Goal: Communication & Community: Answer question/provide support

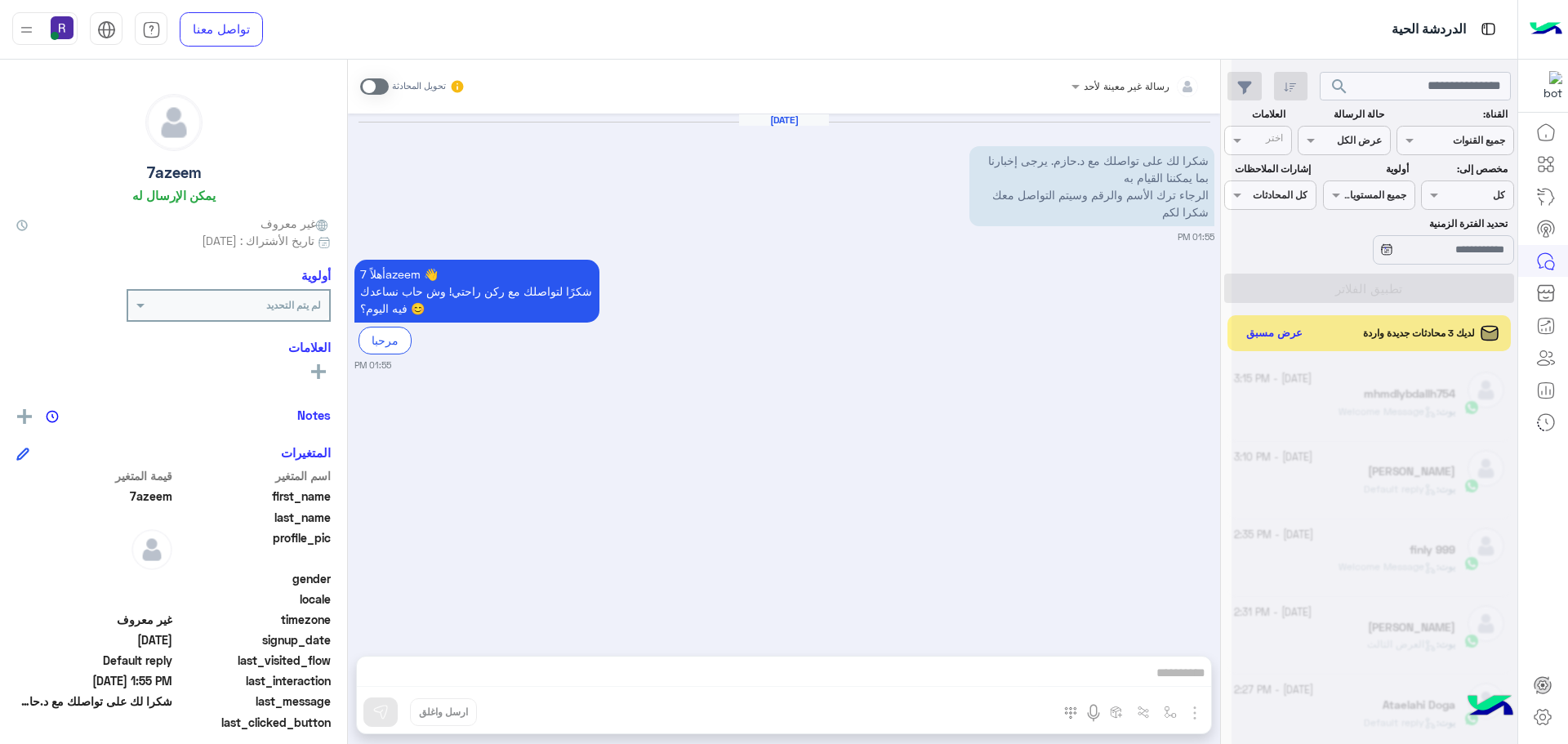
scroll to position [645, 0]
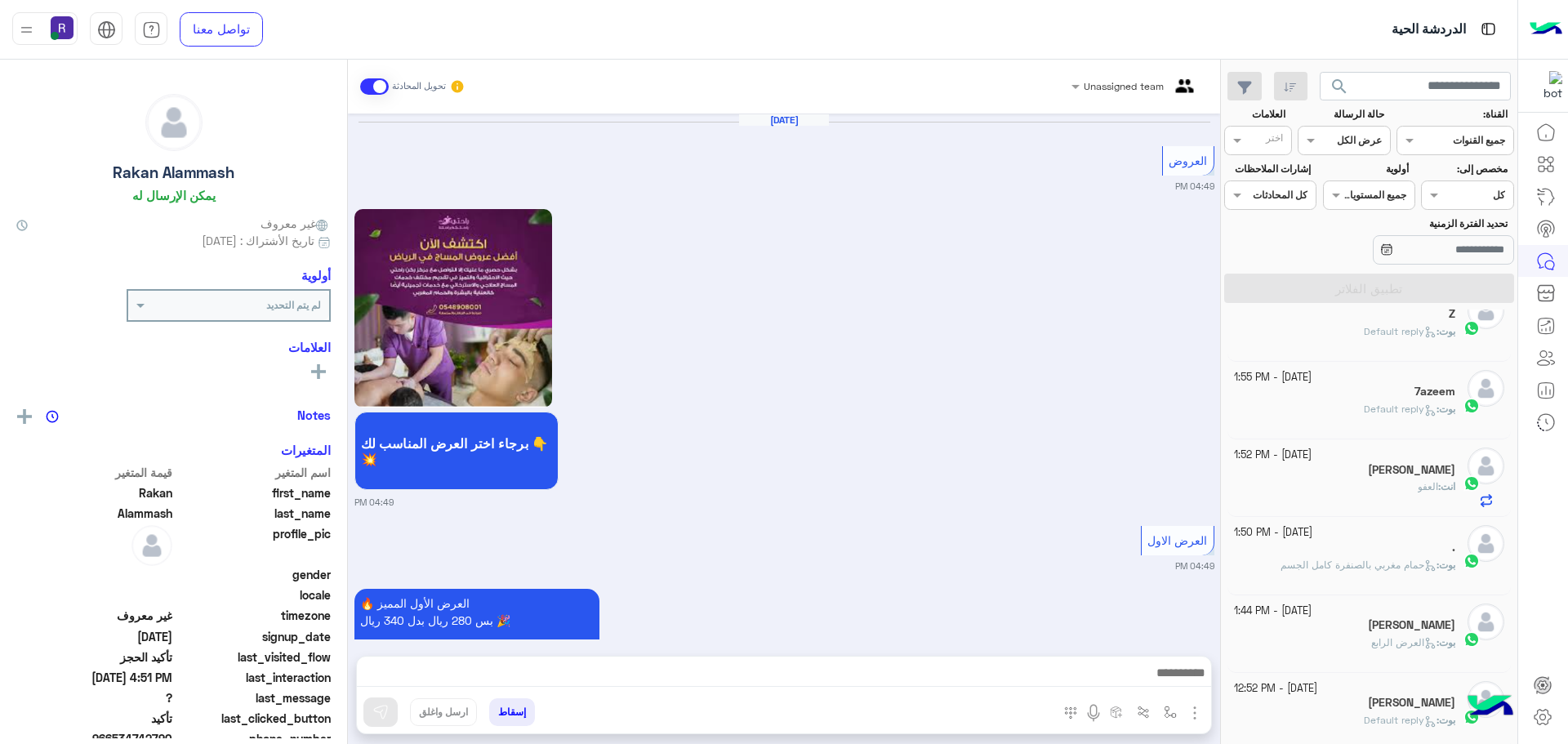
scroll to position [2146, 0]
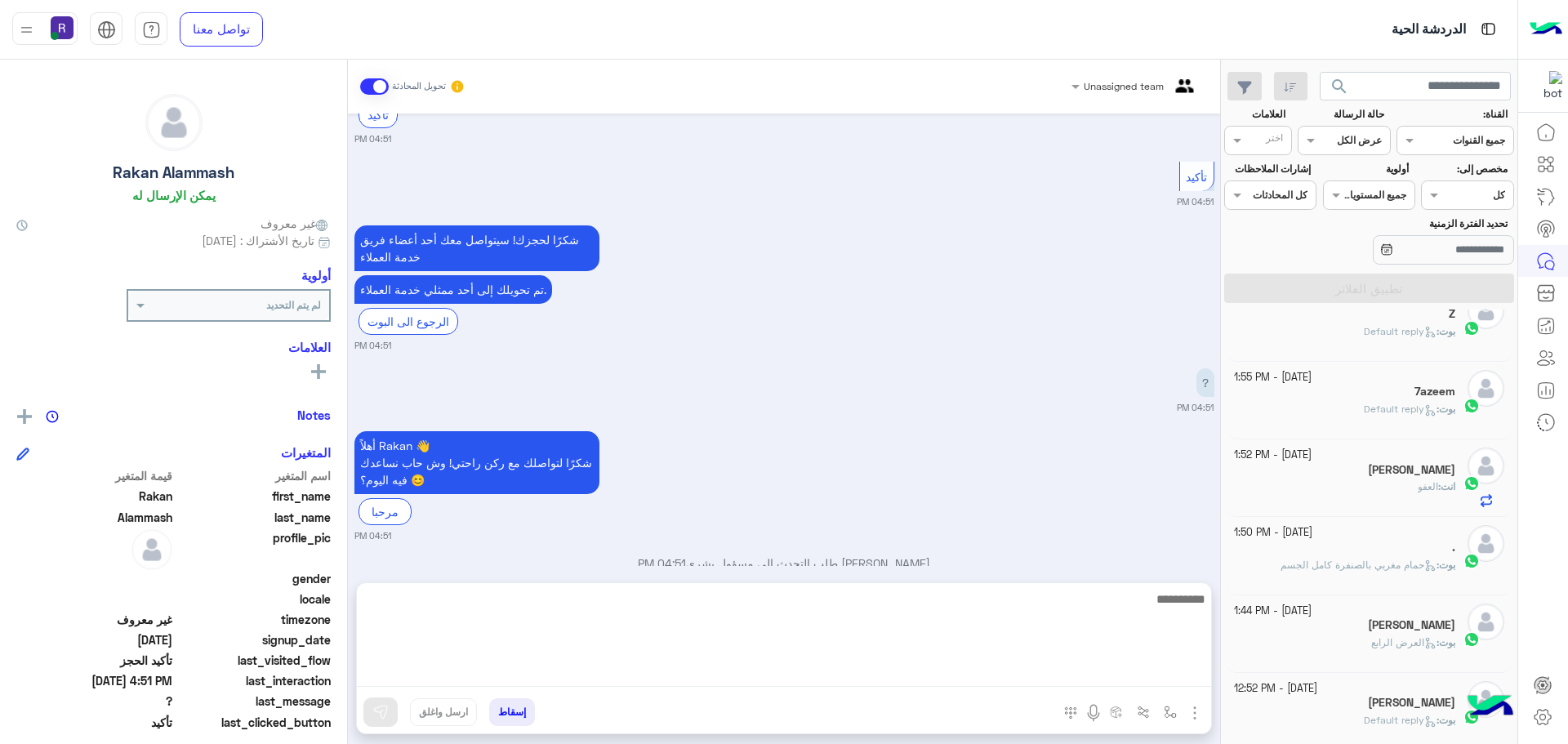
click at [1157, 671] on textarea at bounding box center [784, 637] width 855 height 98
type textarea "**********"
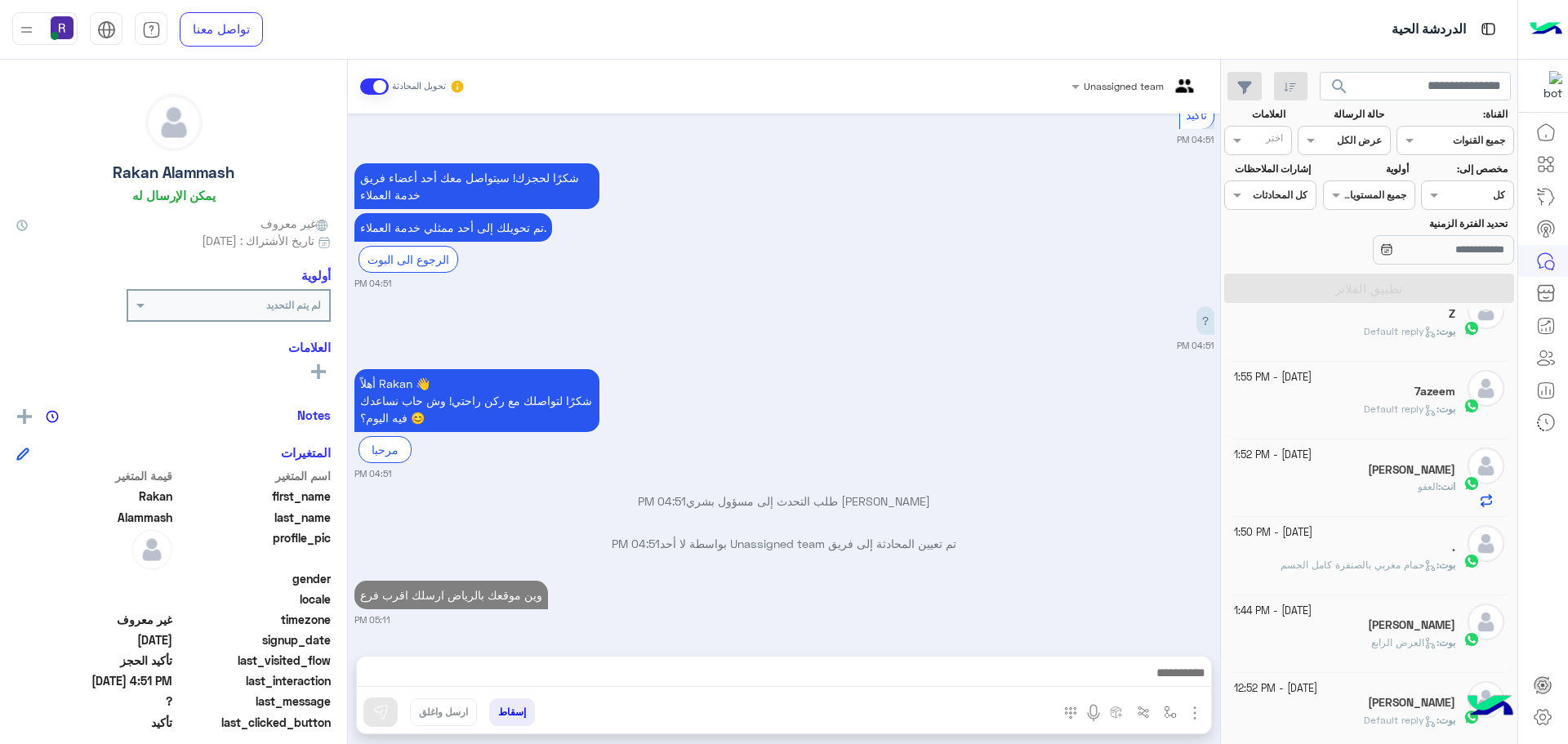
click at [1368, 420] on div "[PERSON_NAME] : Default reply" at bounding box center [1346, 416] width 222 height 28
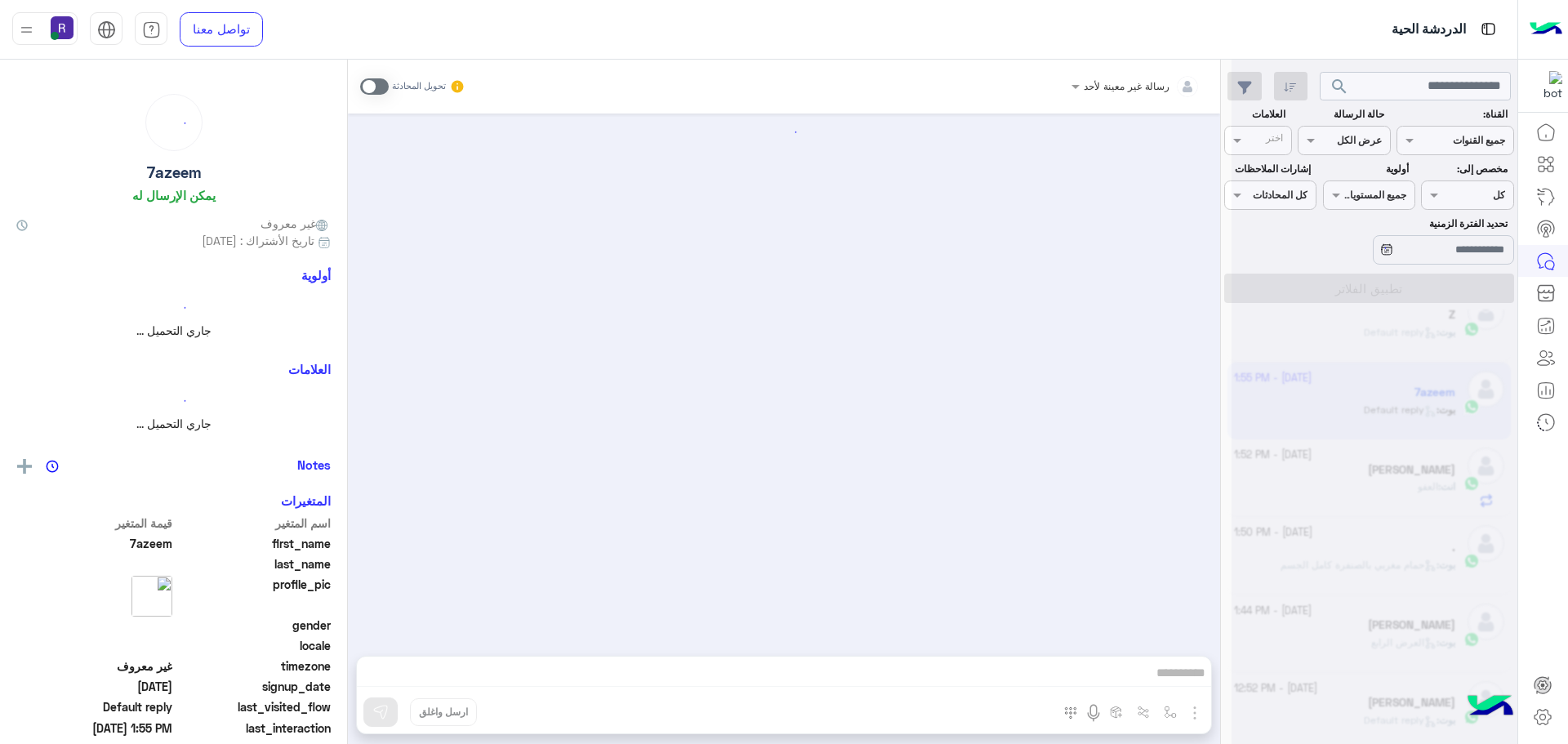
scroll to position [654, 0]
